Goal: Transaction & Acquisition: Purchase product/service

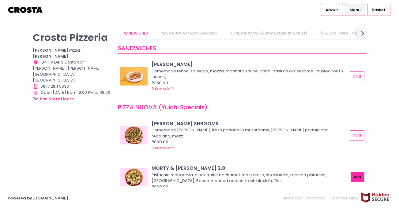
click at [356, 173] on button "Add" at bounding box center [358, 178] width 14 height 10
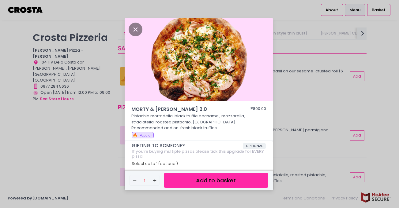
click at [227, 177] on button "Add to basket" at bounding box center [216, 180] width 104 height 15
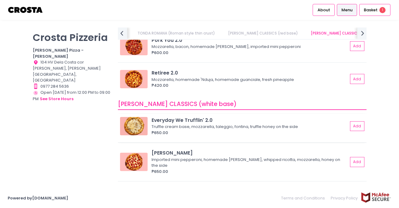
scroll to position [306, 0]
click at [357, 129] on button "Add" at bounding box center [358, 126] width 14 height 10
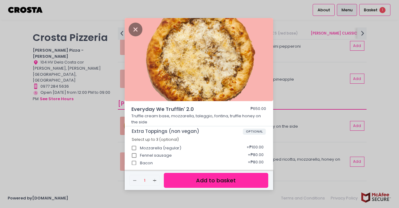
scroll to position [61, 0]
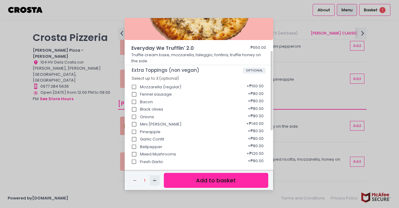
click at [158, 181] on button "Add Created with Sketch." at bounding box center [155, 181] width 10 height 10
click at [210, 184] on button "Add to basket" at bounding box center [216, 180] width 104 height 15
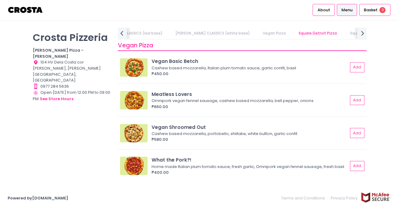
scroll to position [704, 0]
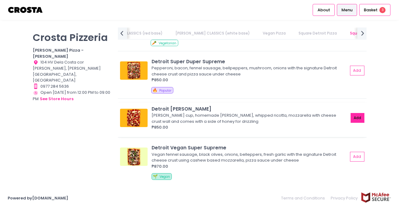
click at [354, 118] on button "Add" at bounding box center [358, 118] width 14 height 10
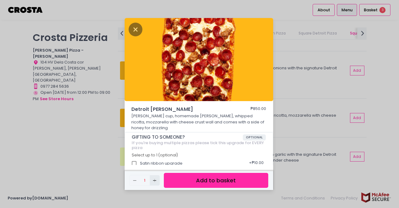
click at [154, 179] on icon "Add Created with Sketch." at bounding box center [154, 180] width 5 height 5
click at [185, 180] on button "Add to basket" at bounding box center [216, 180] width 104 height 15
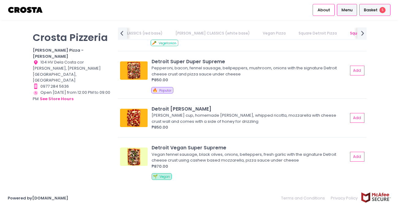
click at [383, 10] on span "5" at bounding box center [382, 10] width 6 height 6
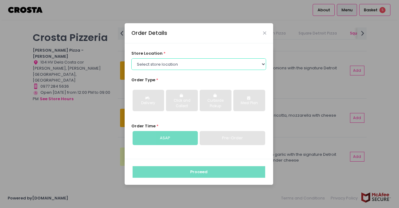
click at [189, 65] on select "Select store location Crosta Pizza - Salcedo Crosta Pizza - San Juan" at bounding box center [198, 64] width 135 height 12
select select "5fabb2e53664a8677beaeb89"
click at [131, 58] on select "Select store location Crosta Pizza - Salcedo Crosta Pizza - San Juan" at bounding box center [198, 64] width 135 height 12
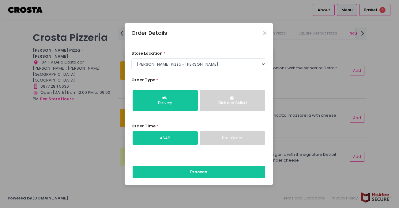
click at [238, 101] on div "Click and Collect" at bounding box center [232, 104] width 57 height 6
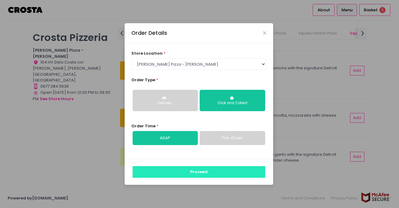
click at [208, 173] on button "Proceed" at bounding box center [199, 173] width 133 height 12
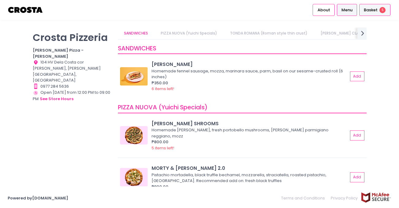
click at [380, 10] on span "5" at bounding box center [382, 10] width 6 height 6
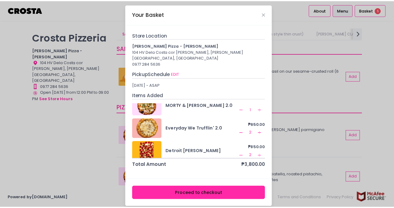
scroll to position [16, 0]
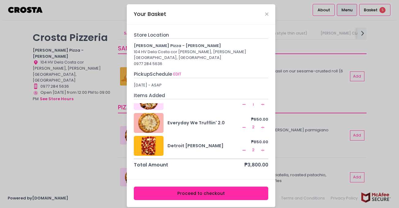
click at [222, 188] on button "Proceed to checkout" at bounding box center [201, 194] width 135 height 14
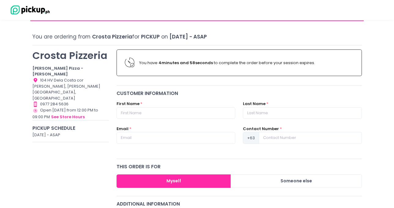
scroll to position [31, 0]
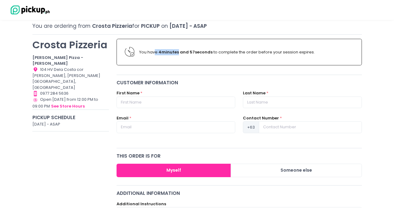
drag, startPoint x: 156, startPoint y: 51, endPoint x: 177, endPoint y: 51, distance: 21.4
click at [177, 51] on div "You have 4 minutes and 57 seconds to complete the order before your session exp…" at bounding box center [246, 52] width 214 height 6
click at [198, 50] on b "4 minutes and 57 seconds" at bounding box center [186, 52] width 54 height 6
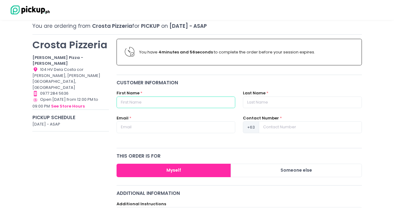
drag, startPoint x: 141, startPoint y: 103, endPoint x: 182, endPoint y: 98, distance: 40.8
click at [141, 103] on input "text" at bounding box center [176, 103] width 119 height 12
type input "Jalper"
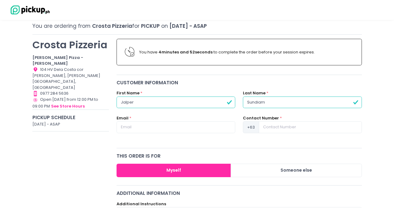
type input "Sundiam"
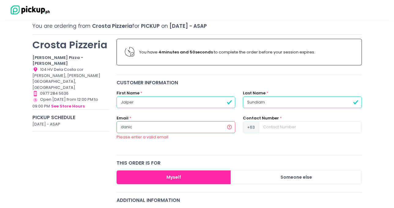
type input "[EMAIL_ADDRESS][DOMAIN_NAME]"
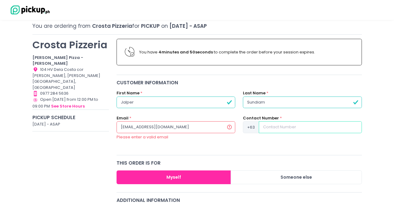
type input "09939930419"
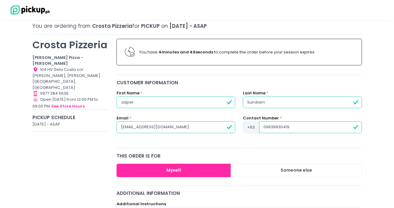
click at [321, 125] on input "09939930419" at bounding box center [310, 128] width 103 height 12
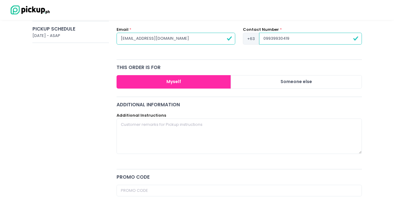
scroll to position [122, 0]
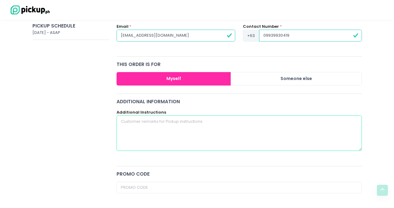
click at [175, 122] on textarea at bounding box center [240, 134] width 246 height 36
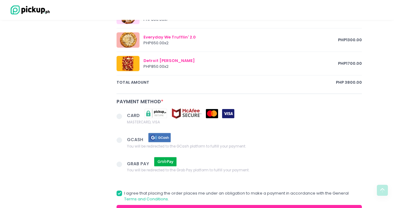
scroll to position [367, 0]
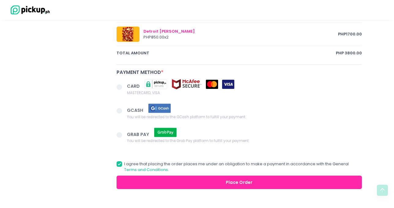
type textarea "pickup at 2pm"
click at [120, 111] on span at bounding box center [120, 111] width 6 height 6
click at [124, 111] on input "GCASH You will be redirected to the GCash platform to fulfill your payment." at bounding box center [126, 110] width 4 height 4
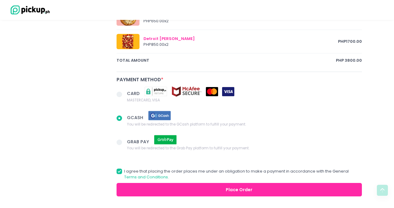
scroll to position [384, 0]
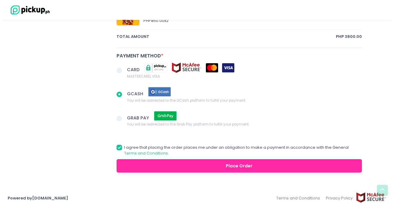
click at [264, 167] on button "Place Order" at bounding box center [240, 167] width 246 height 14
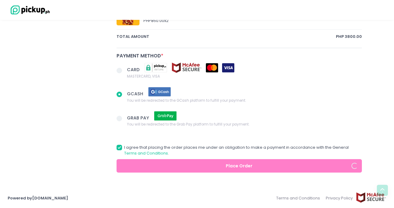
radio input "true"
type input "9939930419"
radio input "true"
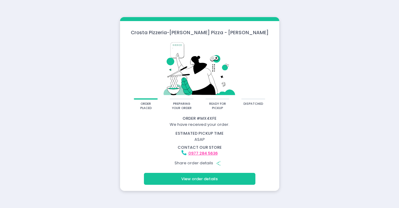
click at [208, 179] on button "View order details" at bounding box center [199, 179] width 111 height 12
